Goal: Task Accomplishment & Management: Use online tool/utility

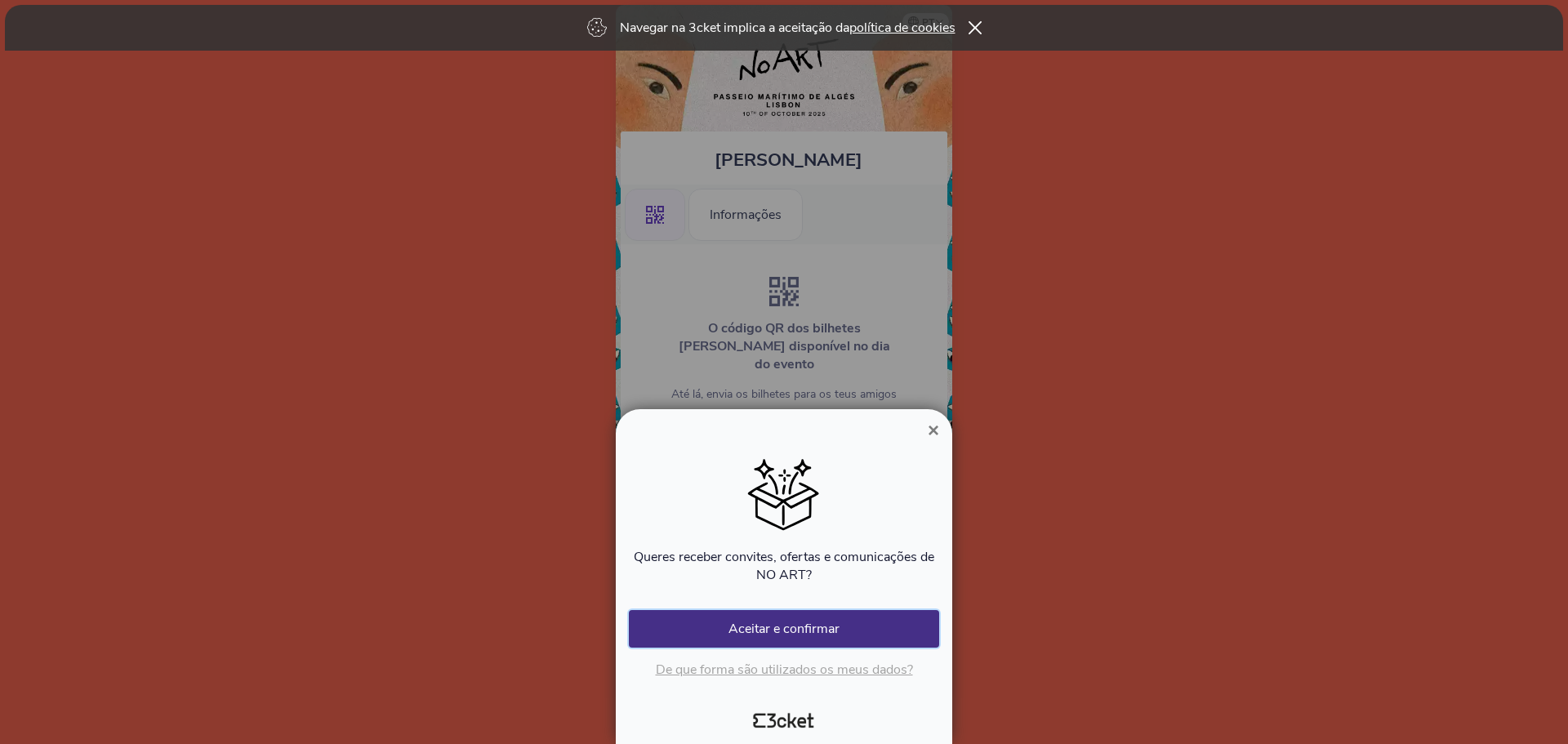
click at [848, 631] on button "Aceitar e confirmar" at bounding box center [784, 628] width 311 height 38
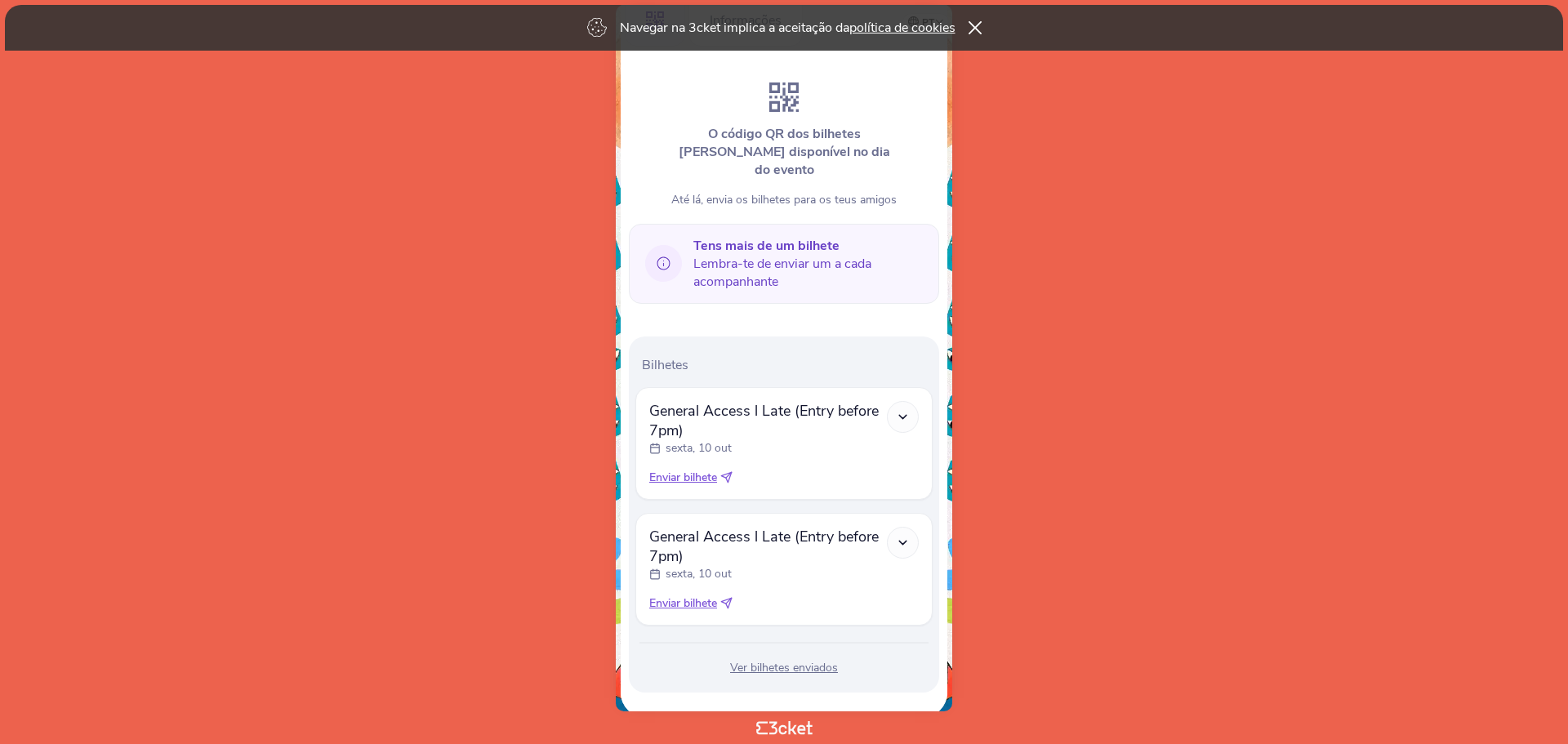
scroll to position [199, 0]
click at [653, 545] on div "General Access l Late (Entry before 7pm) sexta, 10 out This ticket gives you ac…" at bounding box center [784, 566] width 297 height 113
click at [695, 466] on span "Enviar bilhete" at bounding box center [683, 474] width 68 height 17
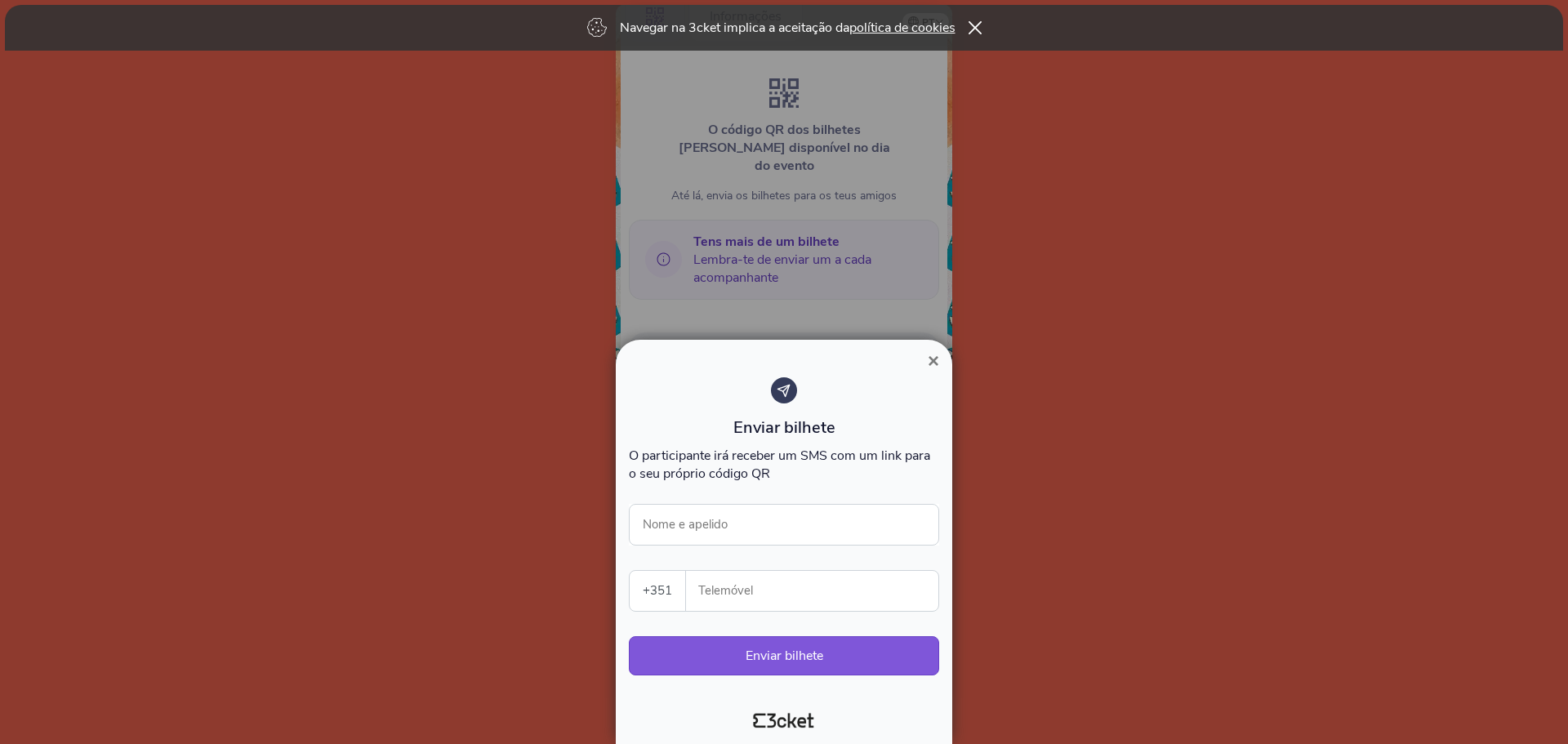
click at [931, 364] on span "×" at bounding box center [933, 360] width 11 height 22
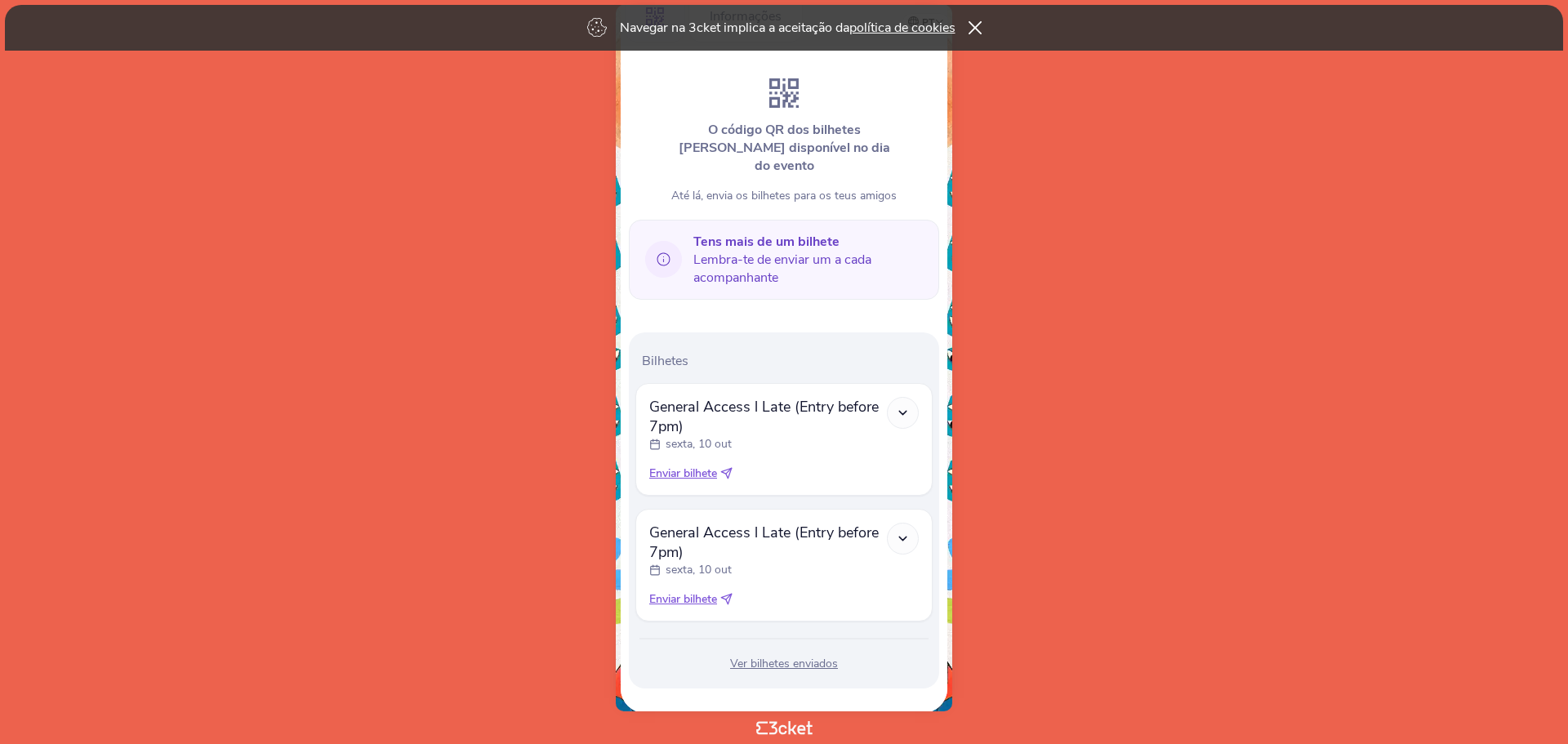
click at [796, 656] on div "Ver bilhetes enviados" at bounding box center [784, 664] width 297 height 17
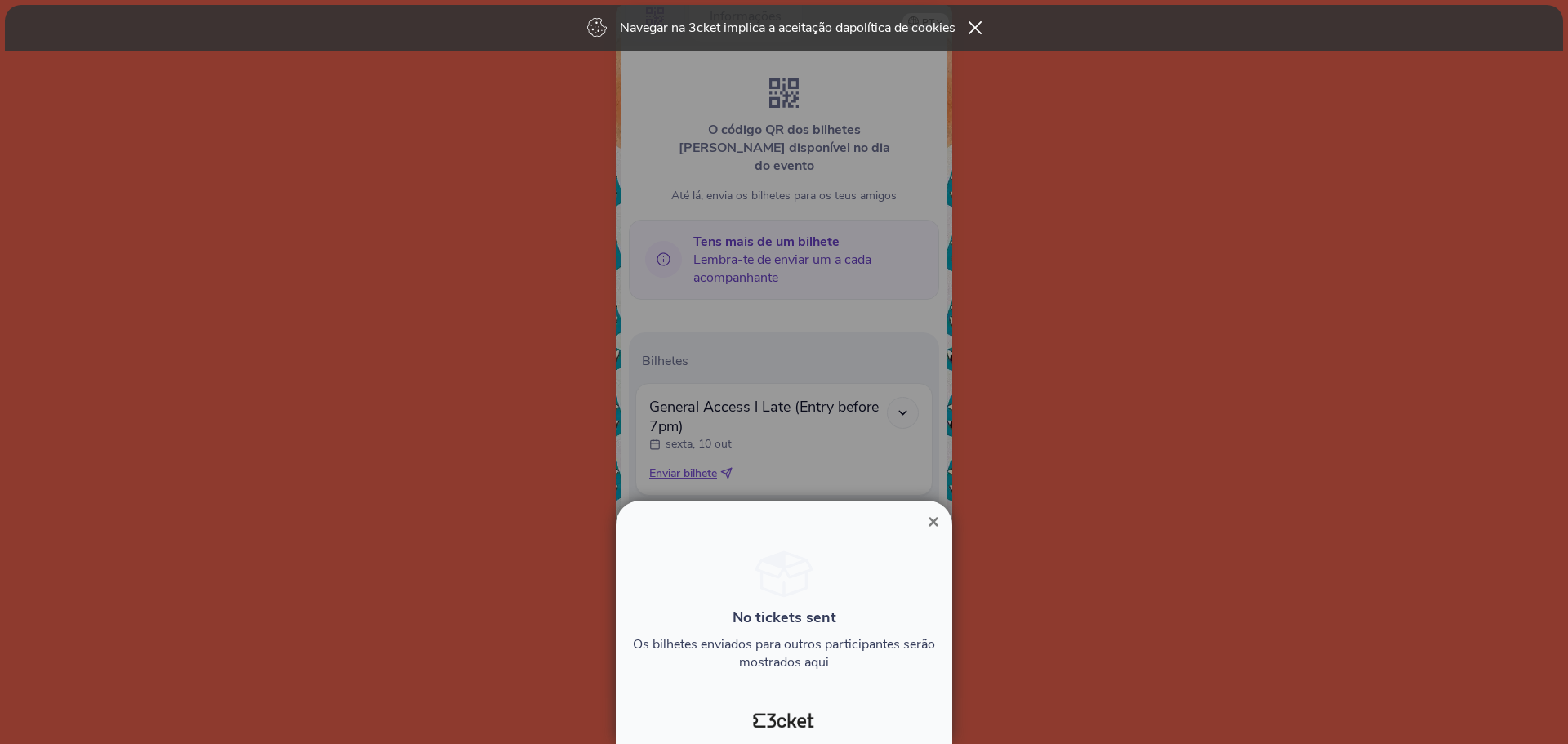
click at [935, 516] on span "×" at bounding box center [933, 521] width 11 height 22
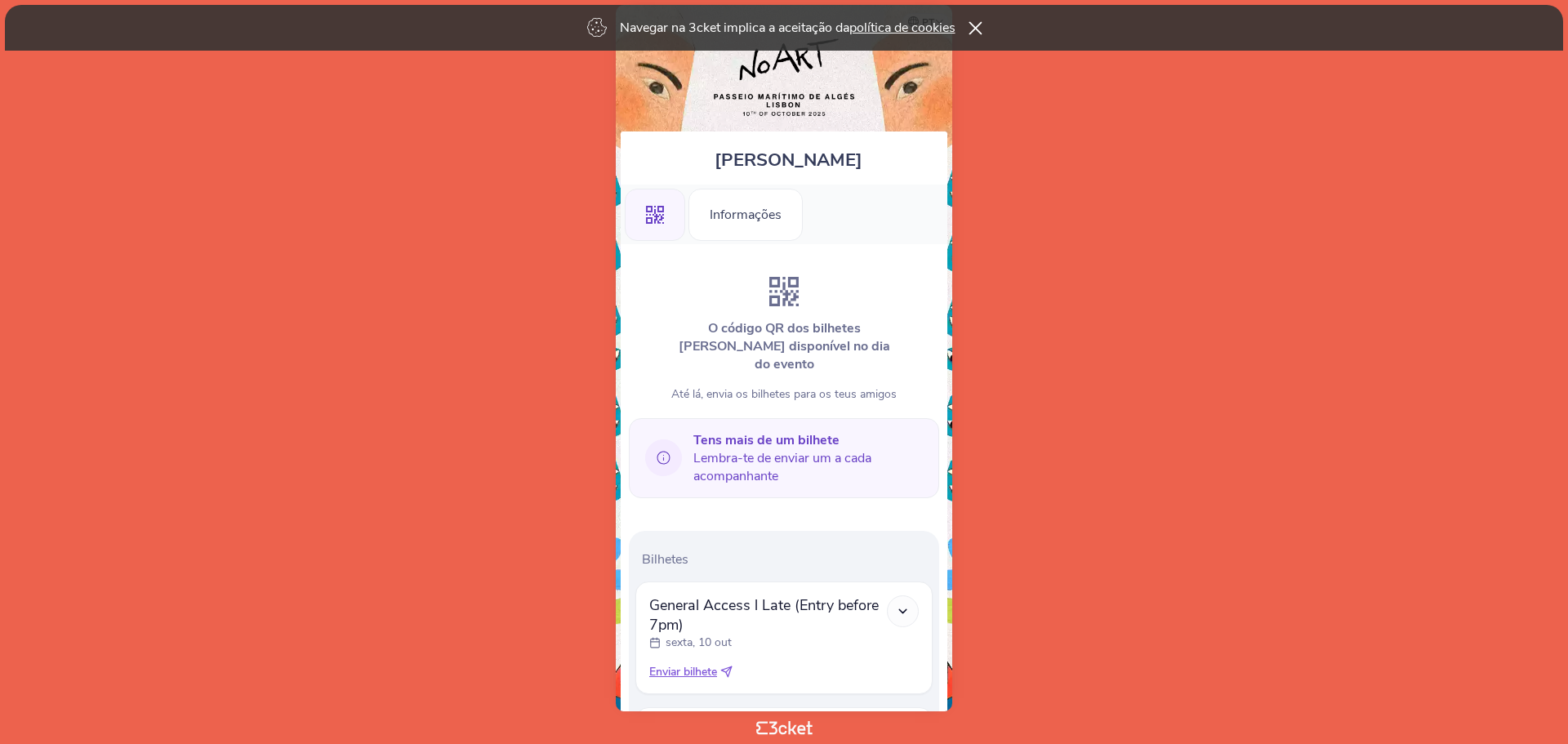
click at [974, 28] on icon at bounding box center [975, 27] width 14 height 13
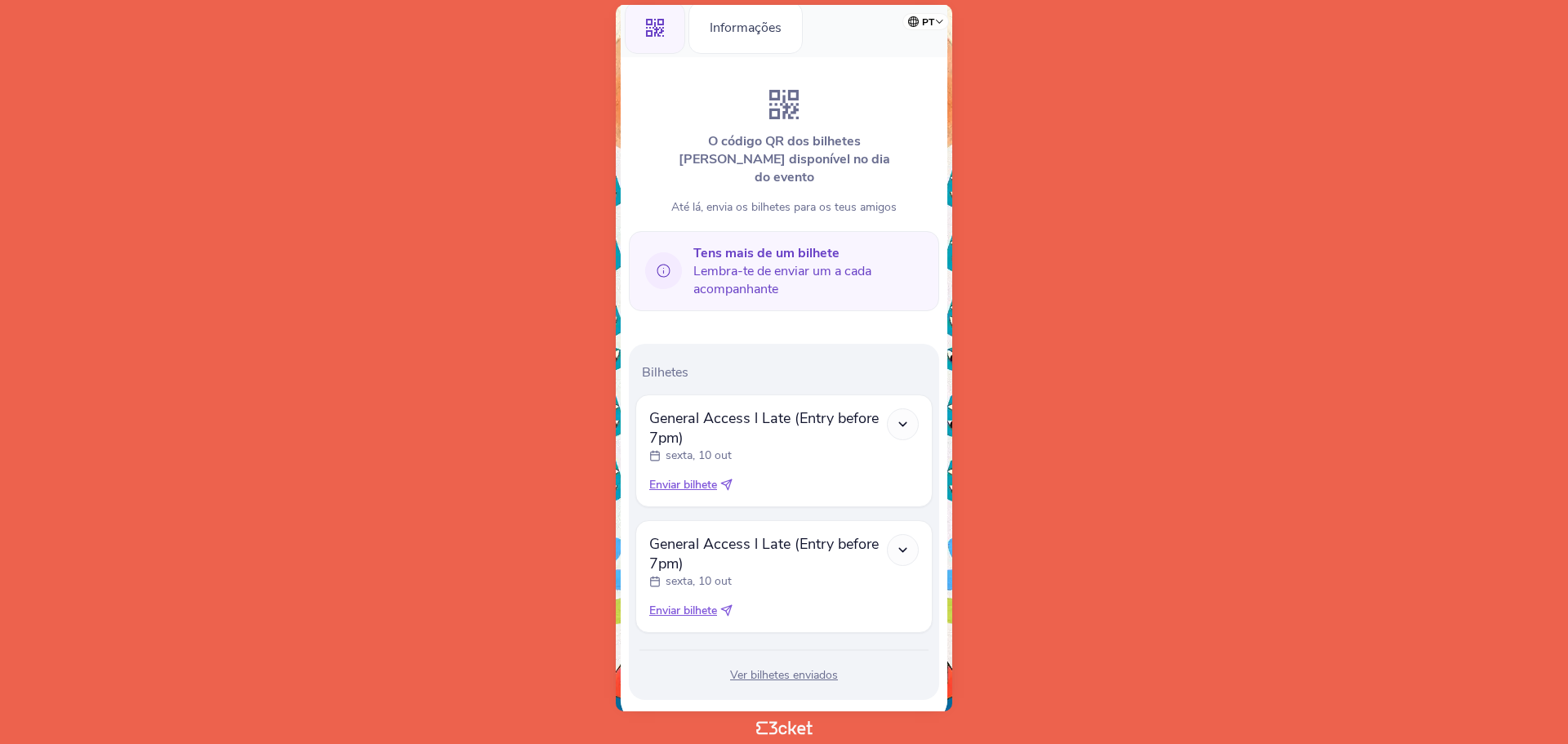
scroll to position [199, 0]
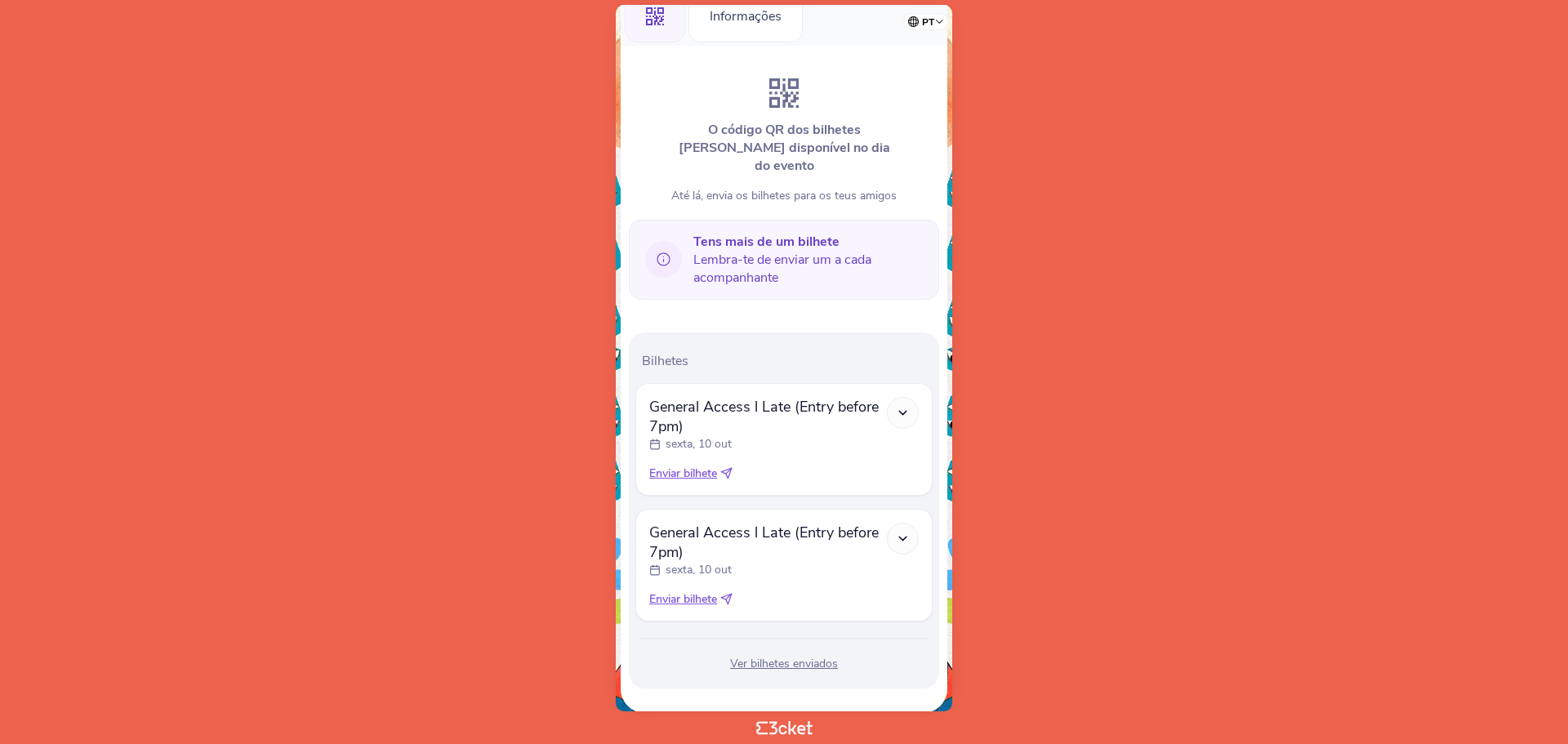
click at [906, 406] on icon at bounding box center [903, 413] width 14 height 14
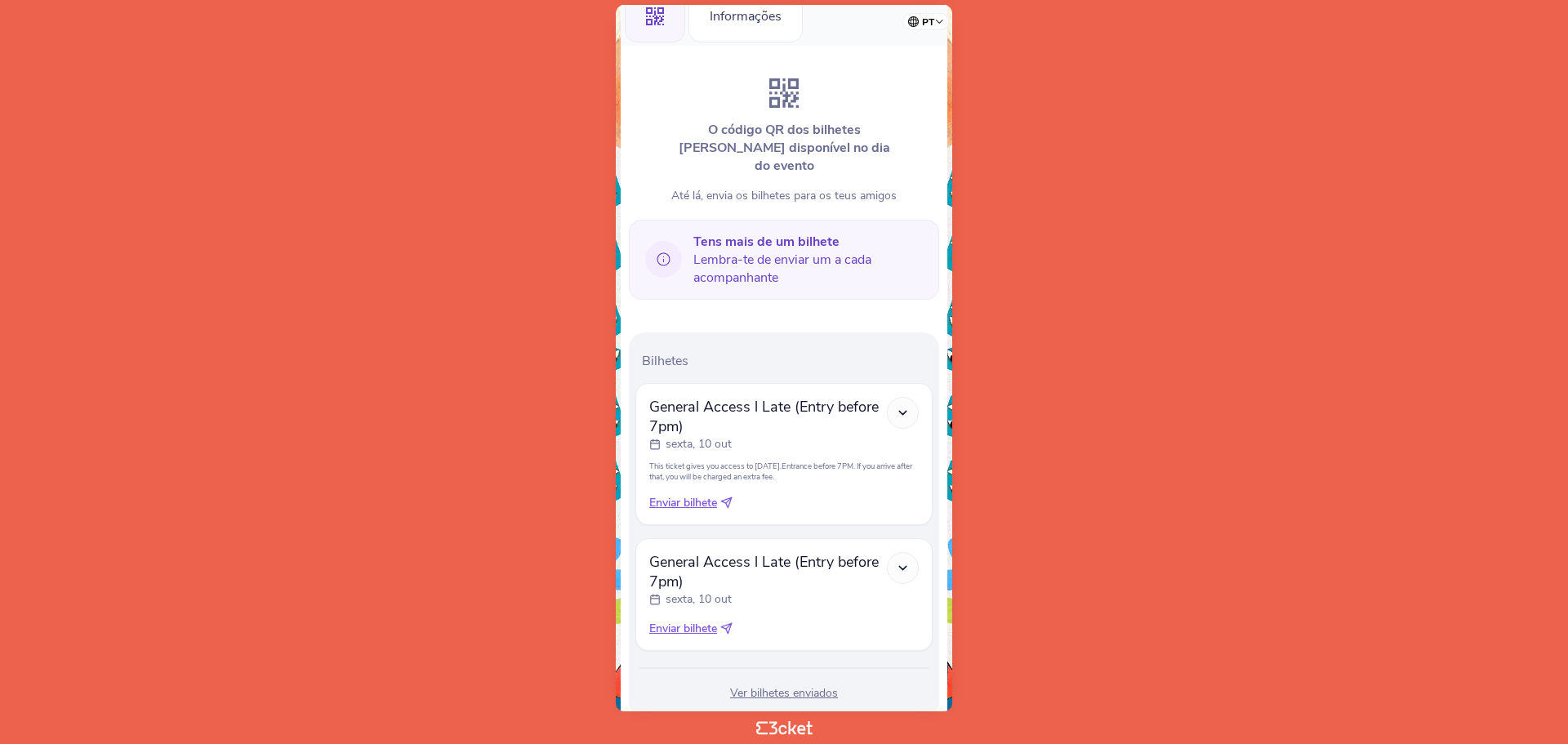
drag, startPoint x: 904, startPoint y: 393, endPoint x: 895, endPoint y: 390, distance: 9.5
click at [903, 406] on icon at bounding box center [903, 413] width 14 height 14
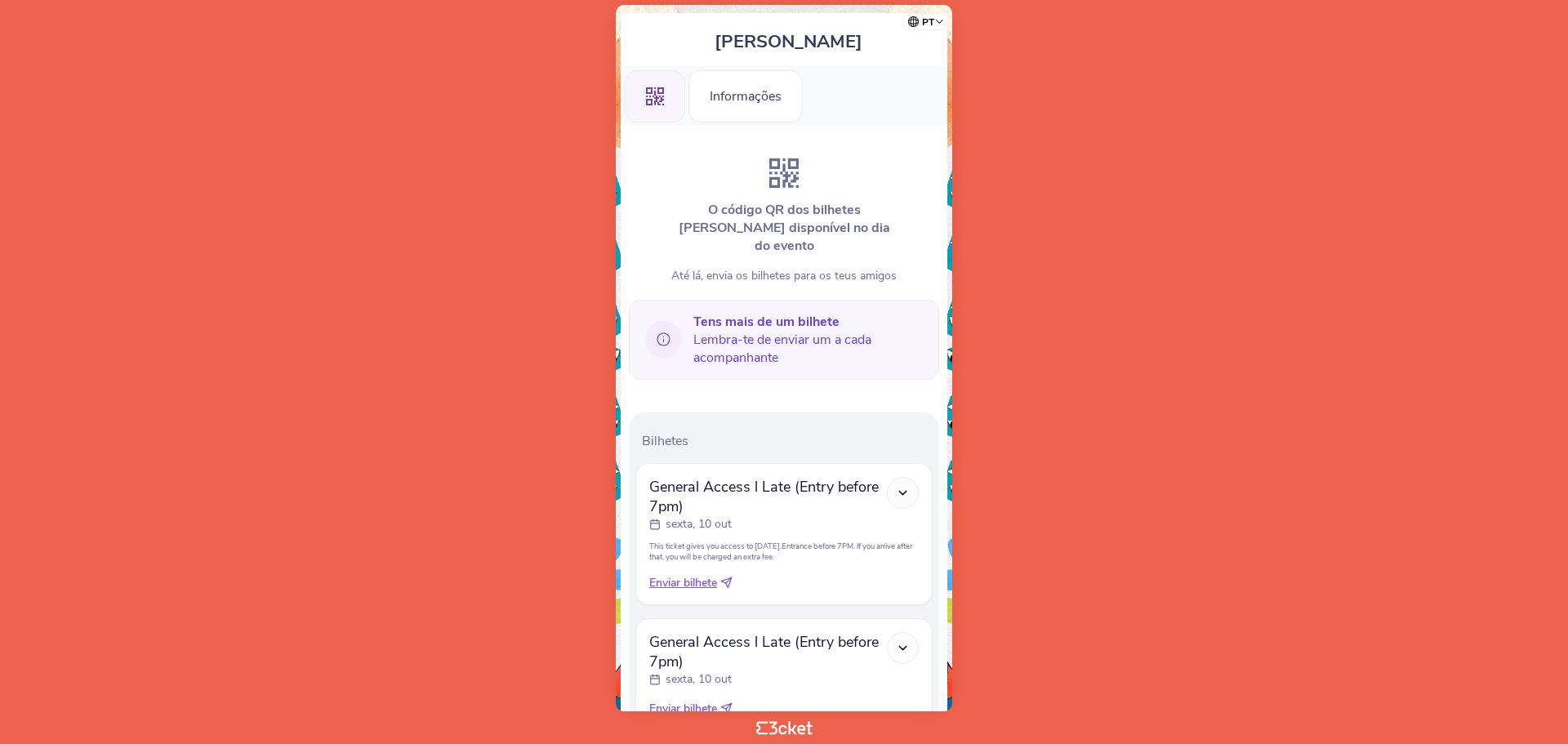
scroll to position [0, 0]
